Goal: Task Accomplishment & Management: Manage account settings

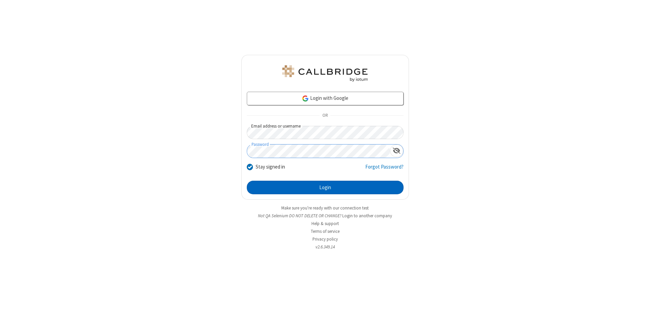
click at [325, 188] on button "Login" at bounding box center [325, 188] width 157 height 14
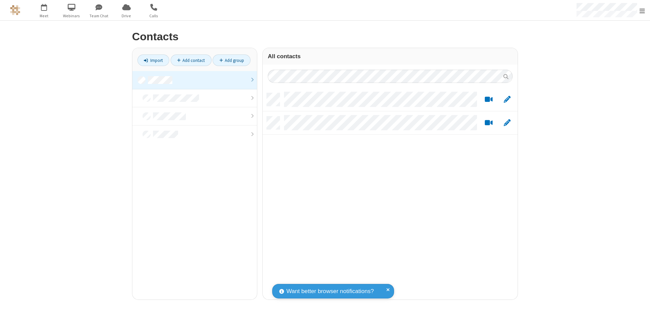
click at [195, 80] on link at bounding box center [194, 80] width 125 height 18
click at [232, 60] on link "Add group" at bounding box center [232, 61] width 38 height 12
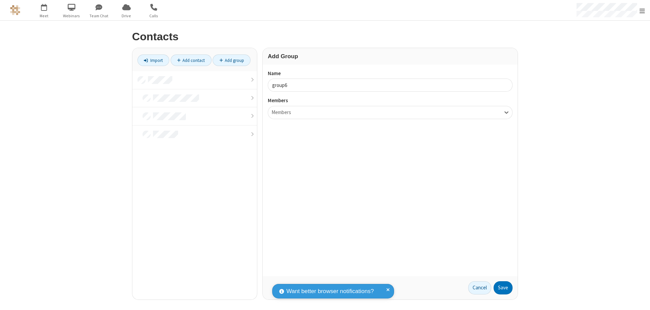
type input "group6"
click at [503, 288] on button "Save" at bounding box center [503, 288] width 19 height 14
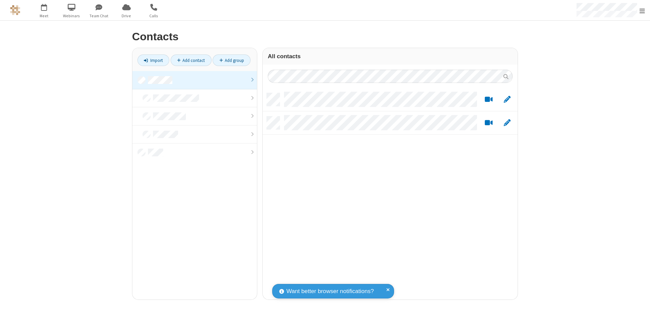
scroll to position [206, 250]
click at [195, 80] on link at bounding box center [194, 80] width 125 height 18
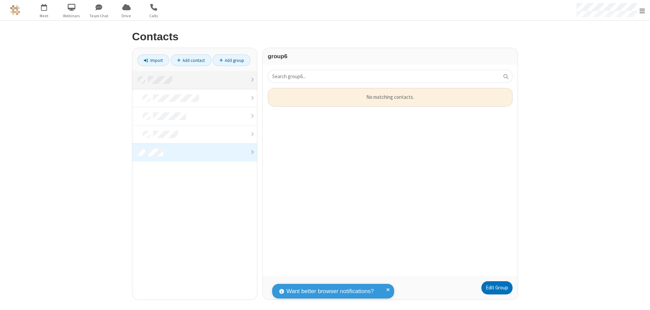
scroll to position [183, 250]
click at [497, 288] on link "Edit Group" at bounding box center [496, 288] width 31 height 14
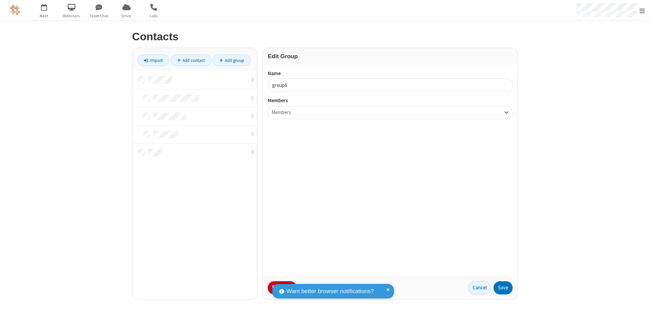
click at [0, 0] on button "No Thanks" at bounding box center [0, 0] width 0 height 0
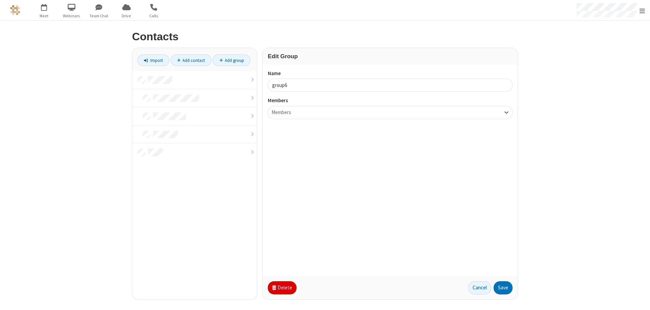
click at [281, 288] on button "Delete" at bounding box center [282, 288] width 29 height 14
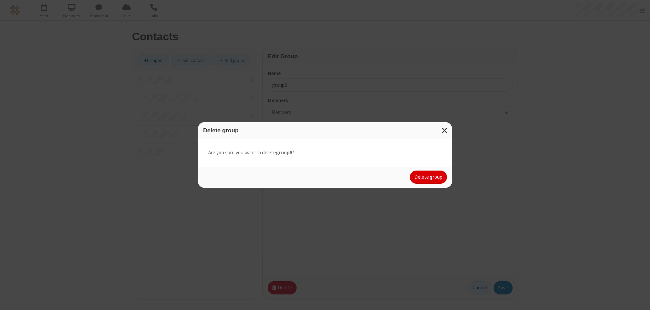
click at [429, 177] on button "Delete group" at bounding box center [428, 178] width 37 height 14
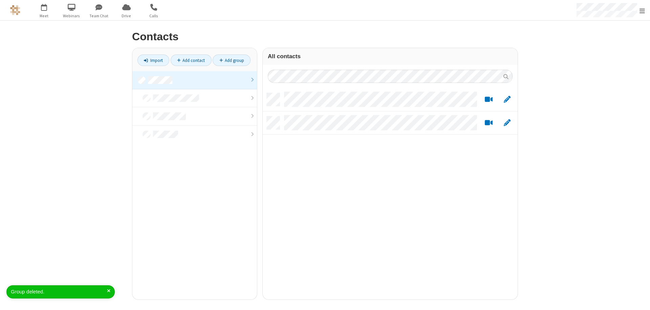
scroll to position [206, 250]
